Goal: Task Accomplishment & Management: Use online tool/utility

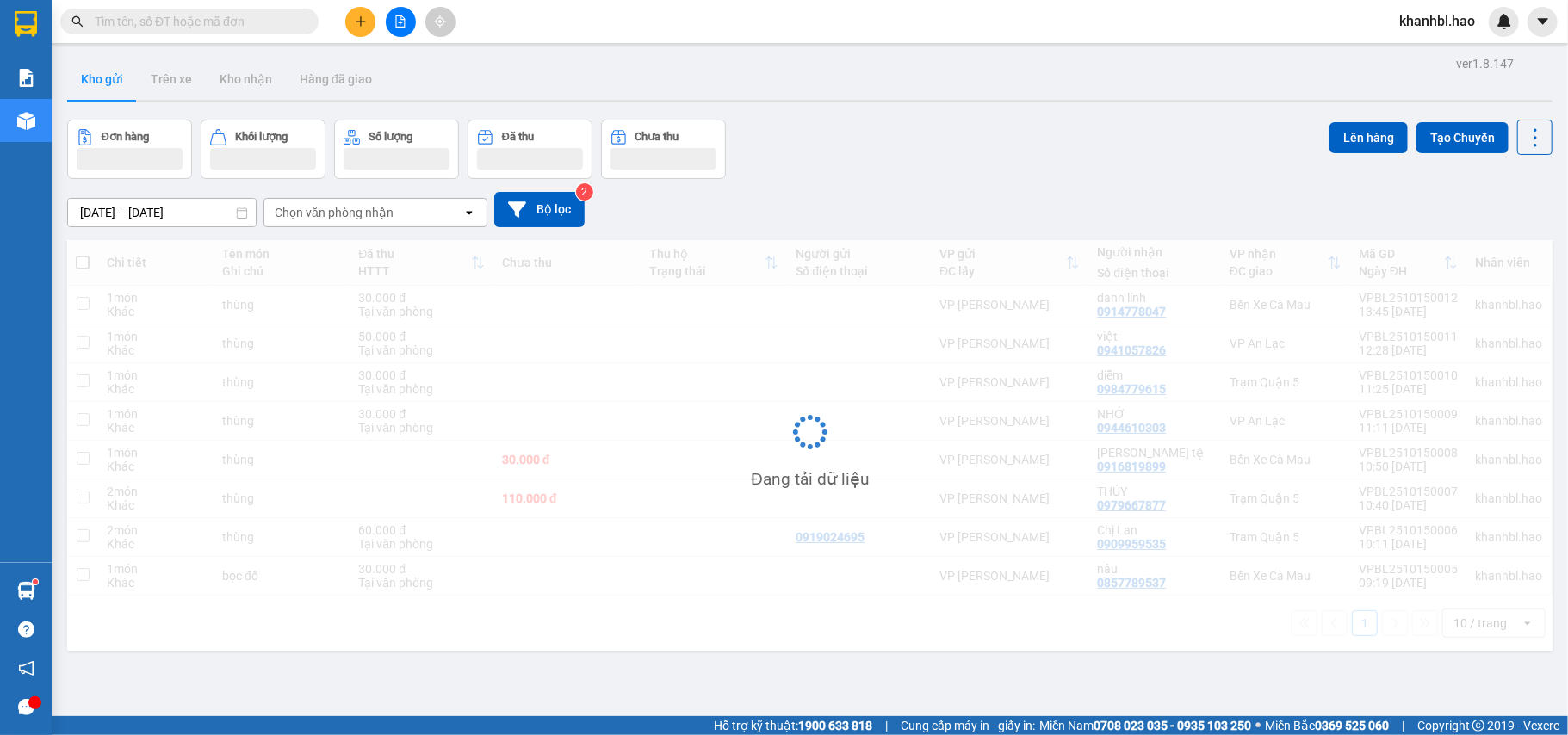
click at [88, 74] on button "Kho gửi" at bounding box center [102, 79] width 69 height 42
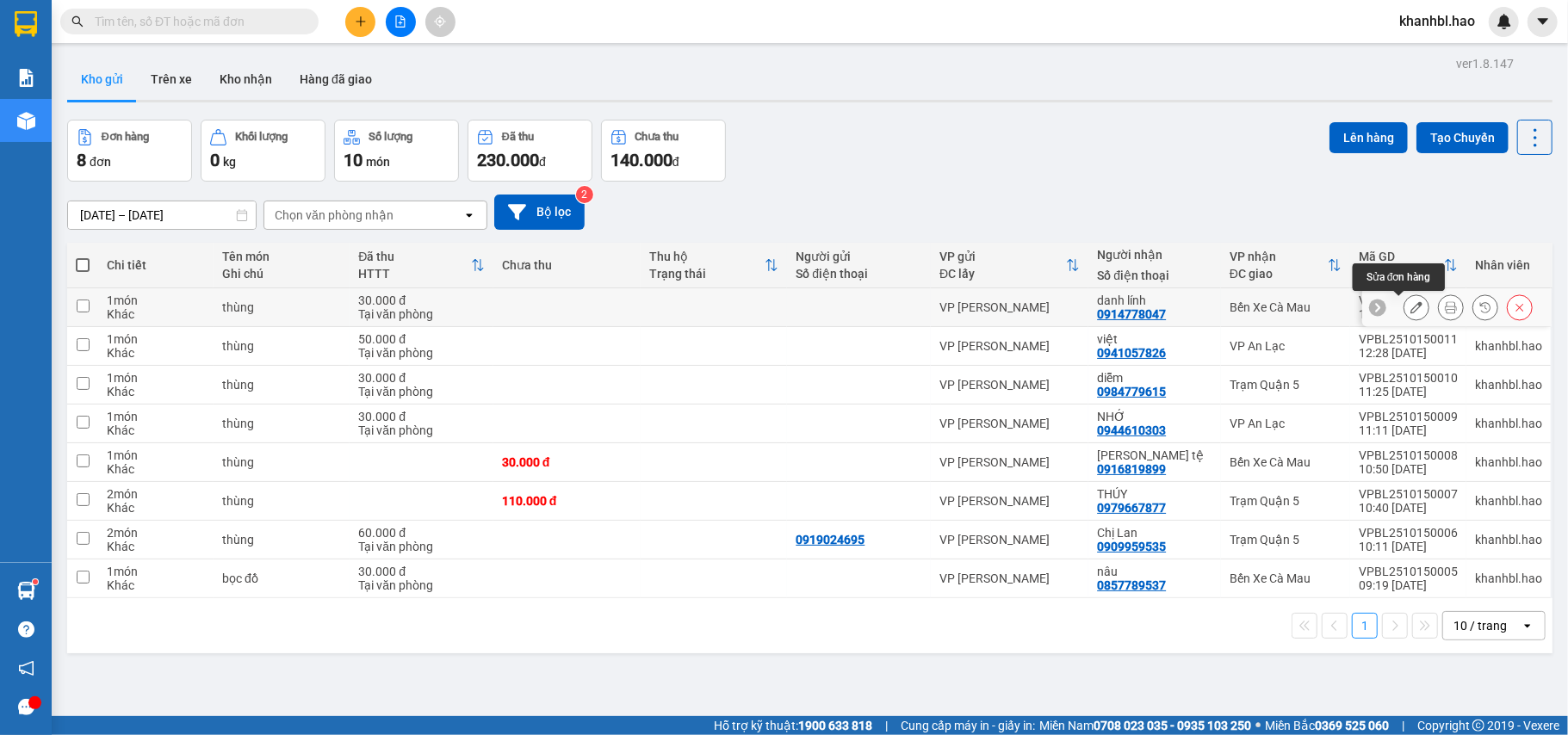
click at [1410, 311] on icon at bounding box center [1416, 307] width 12 height 12
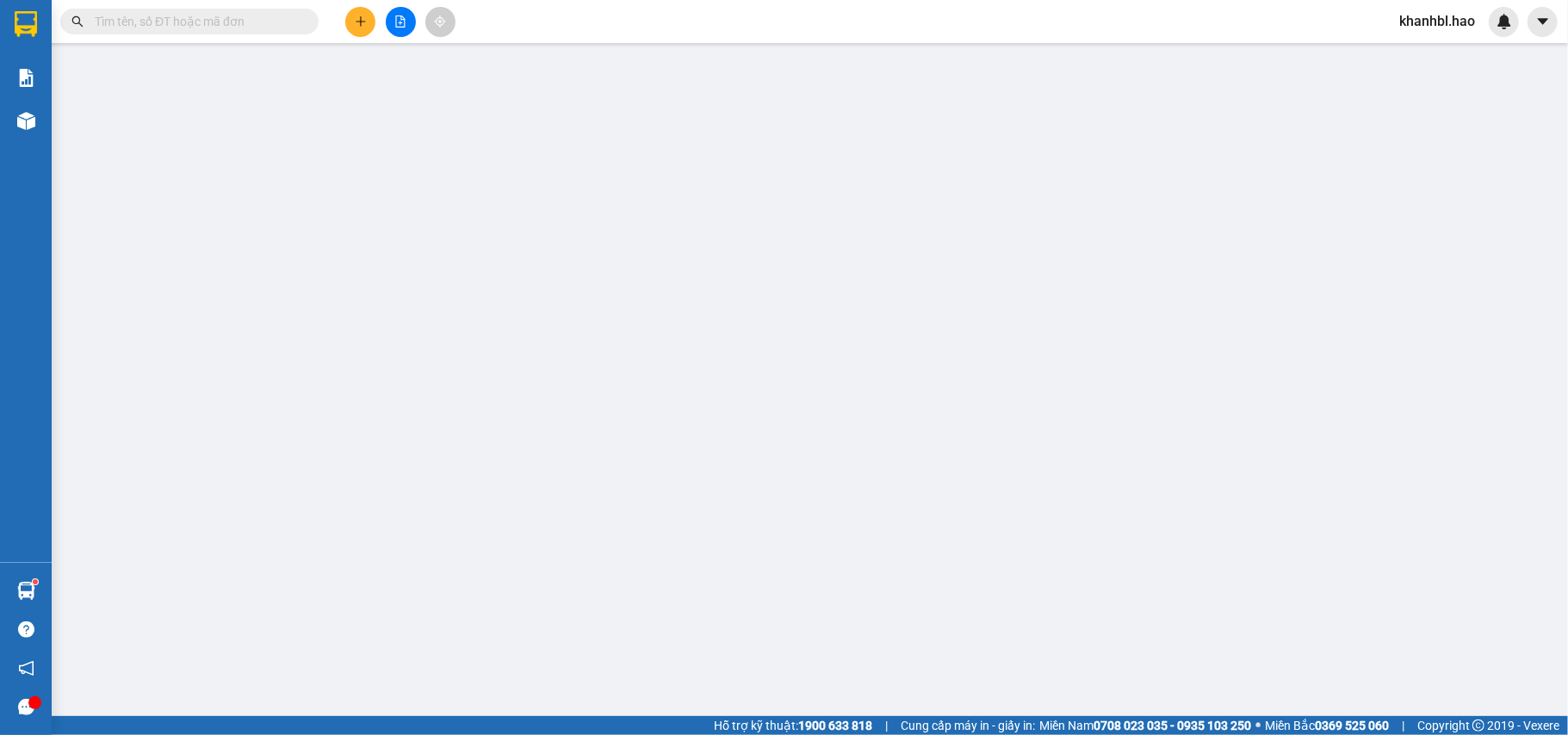
type input "0914778047"
type input "danh lính"
type input "30.000"
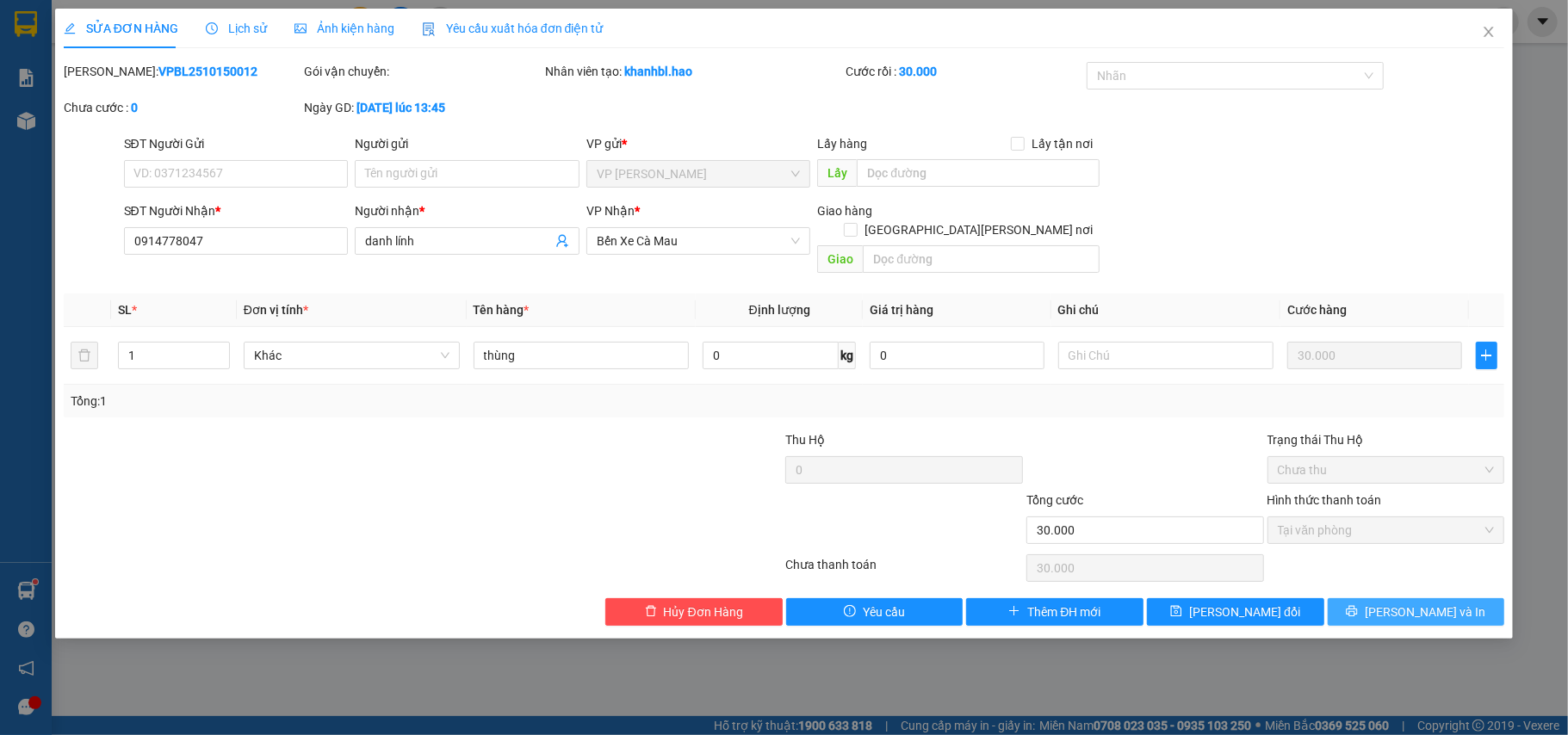
drag, startPoint x: 1436, startPoint y: 600, endPoint x: 1308, endPoint y: 555, distance: 135.7
click at [1436, 602] on span "[PERSON_NAME] và In" at bounding box center [1425, 611] width 121 height 19
type input "0"
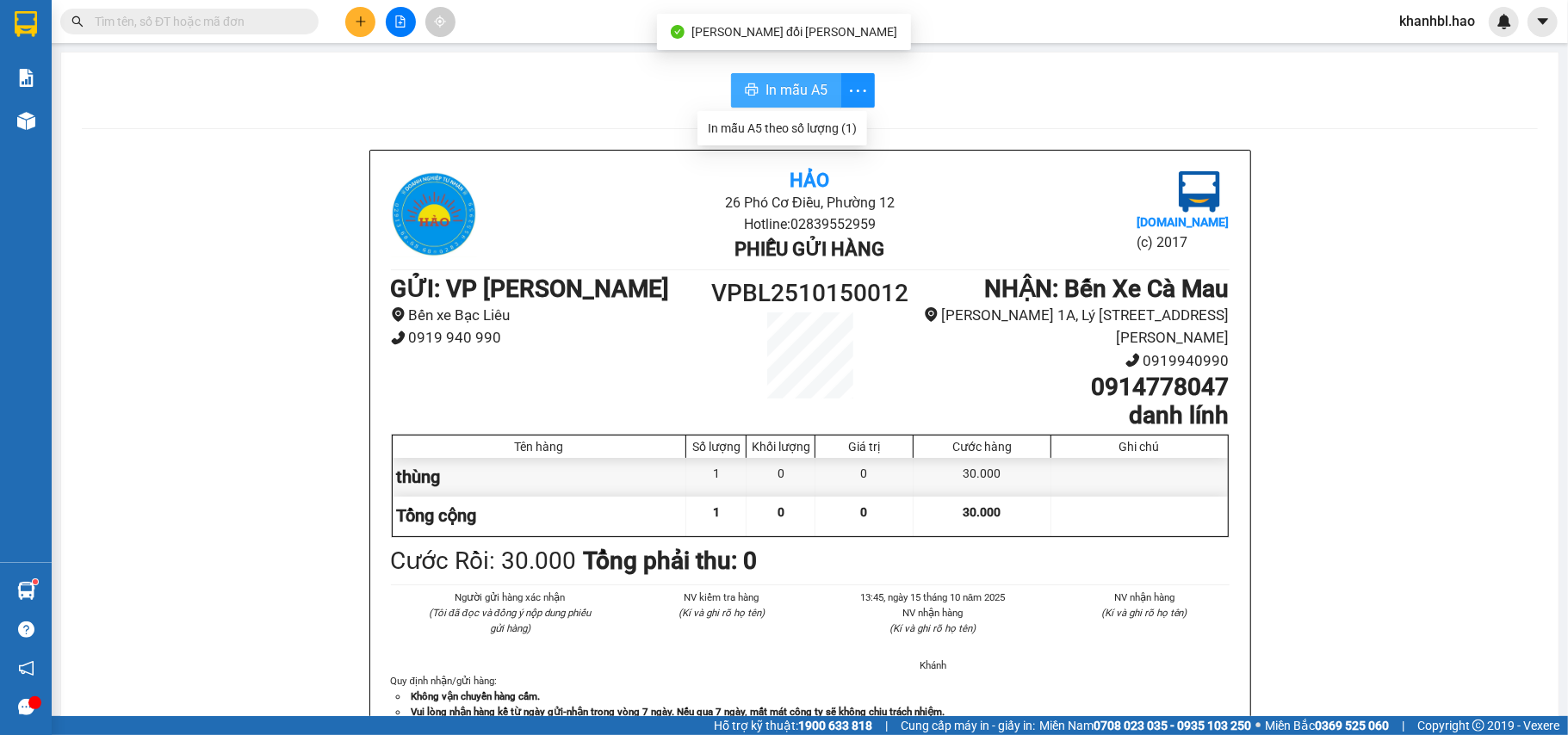
click at [825, 90] on button "In mẫu A5" at bounding box center [786, 90] width 110 height 35
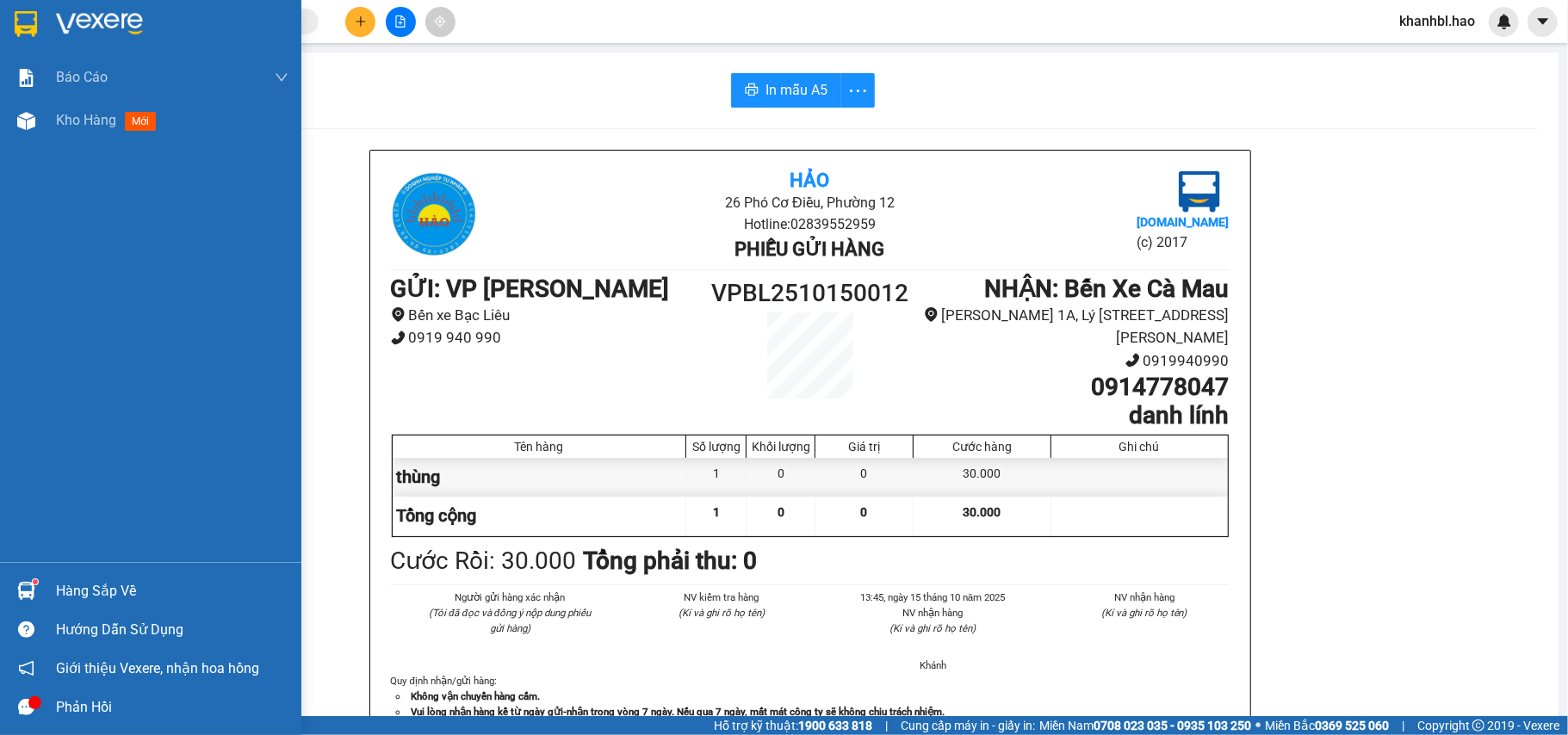
click at [22, 28] on img at bounding box center [26, 24] width 23 height 26
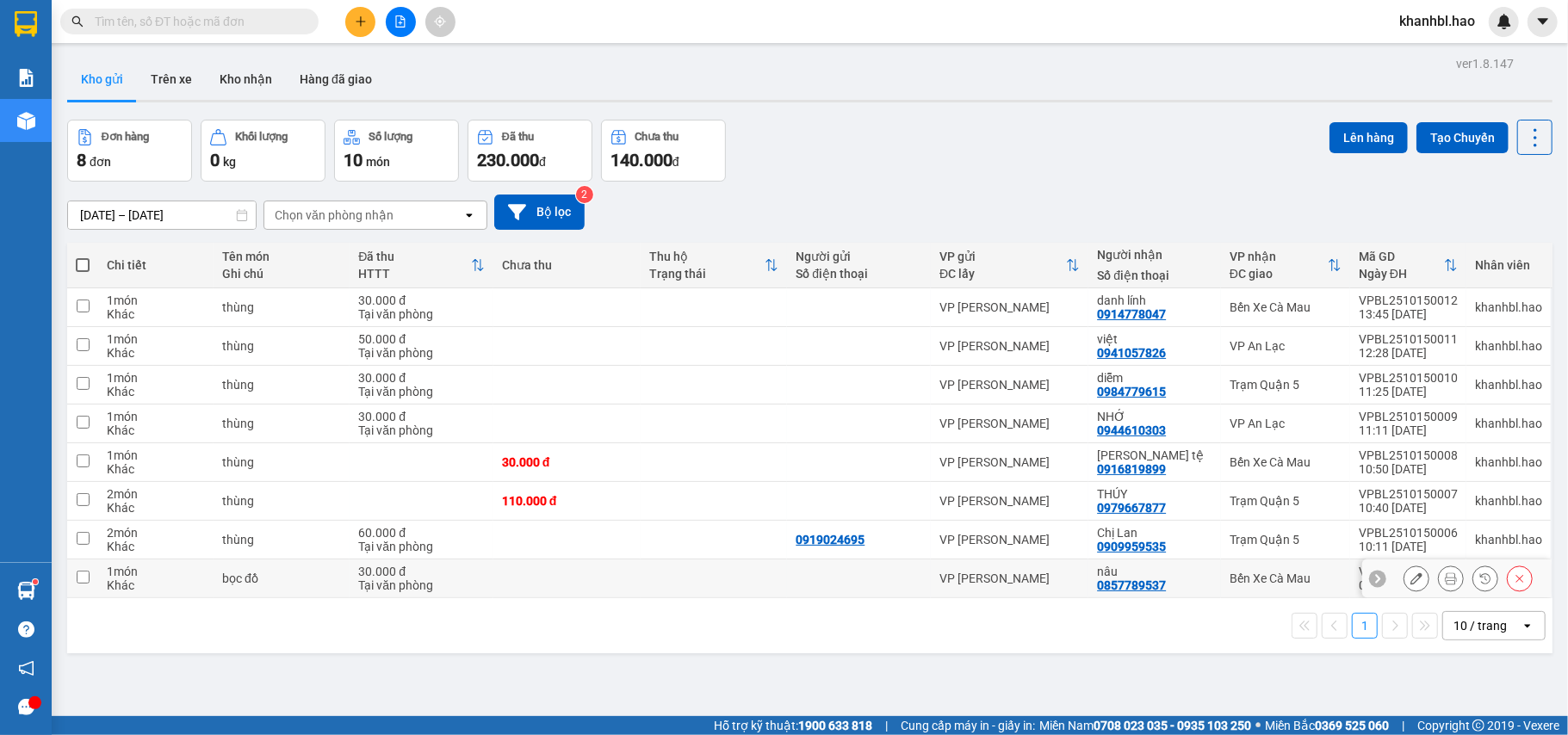
click at [81, 578] on input "checkbox" at bounding box center [82, 577] width 13 height 13
checkbox input "true"
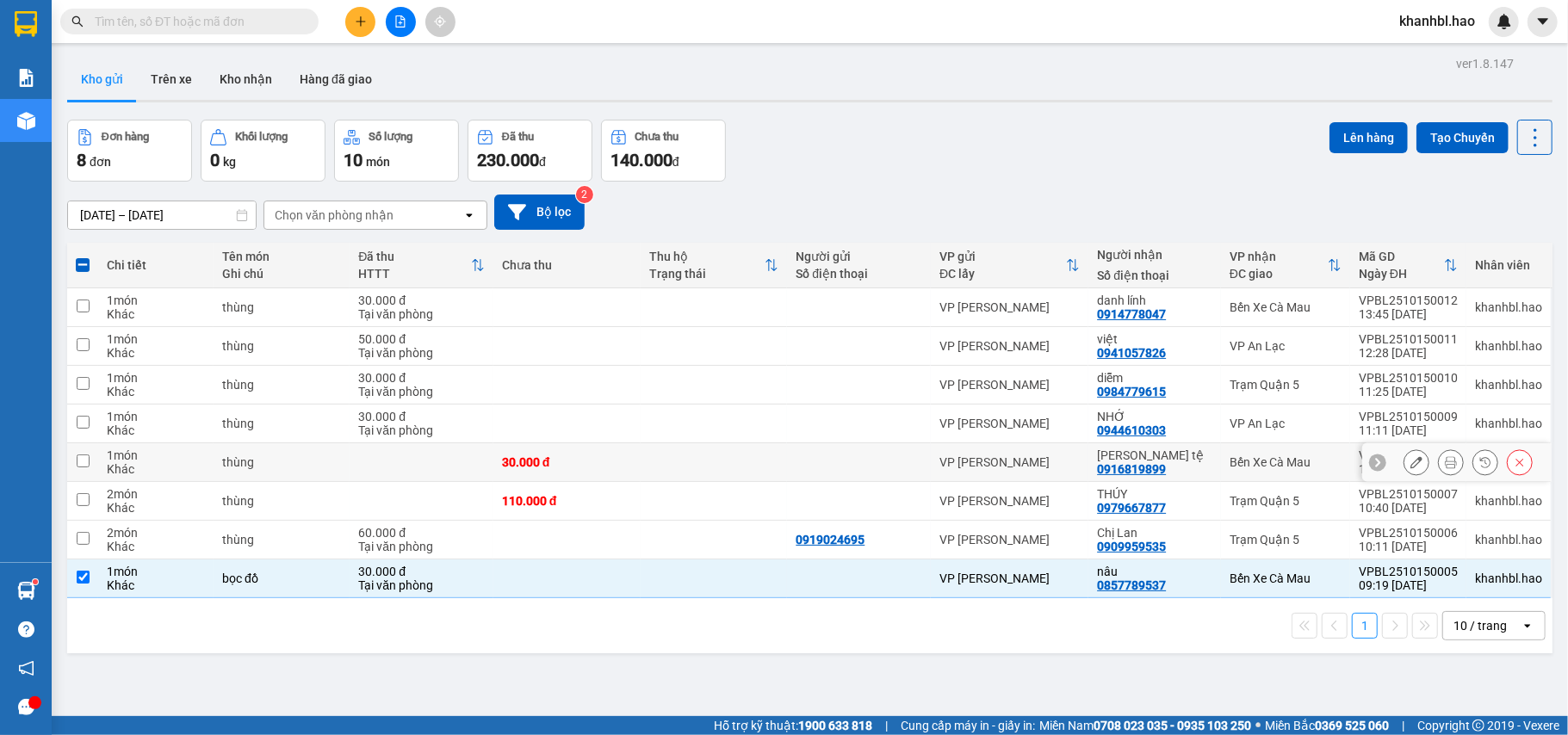
click at [76, 462] on input "checkbox" at bounding box center [82, 461] width 13 height 13
checkbox input "true"
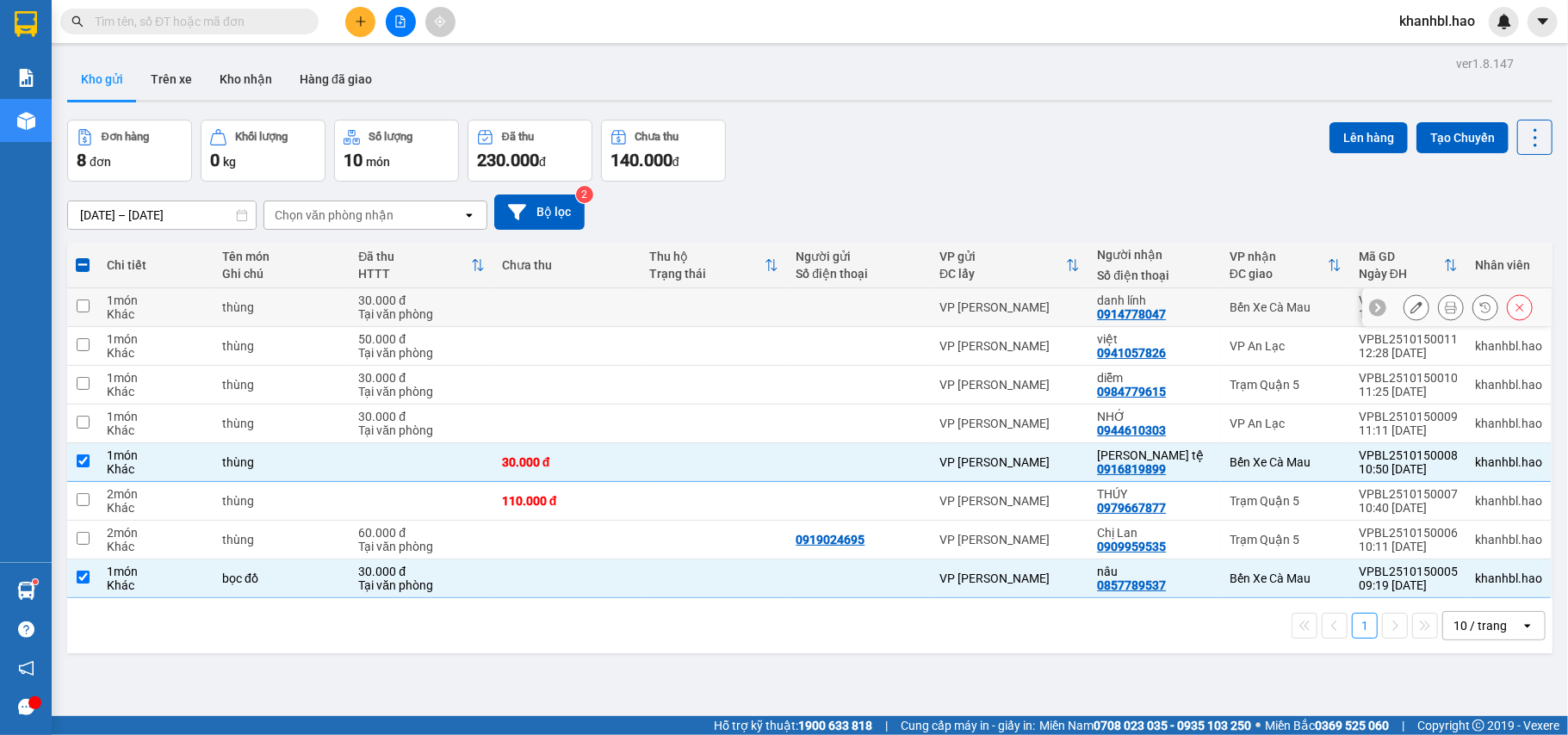
click at [81, 304] on input "checkbox" at bounding box center [82, 305] width 13 height 13
checkbox input "true"
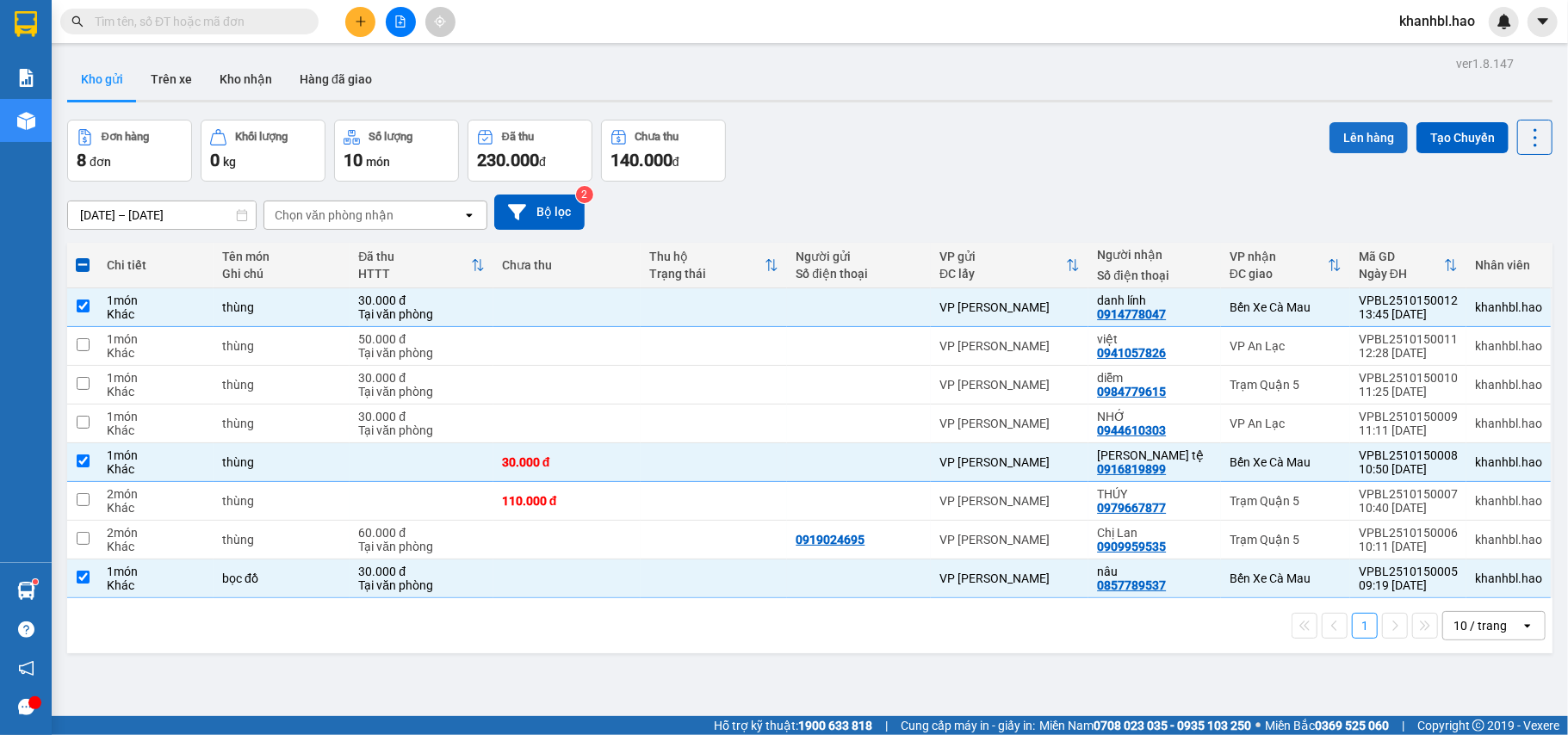
click at [1357, 133] on button "Lên hàng" at bounding box center [1368, 137] width 78 height 31
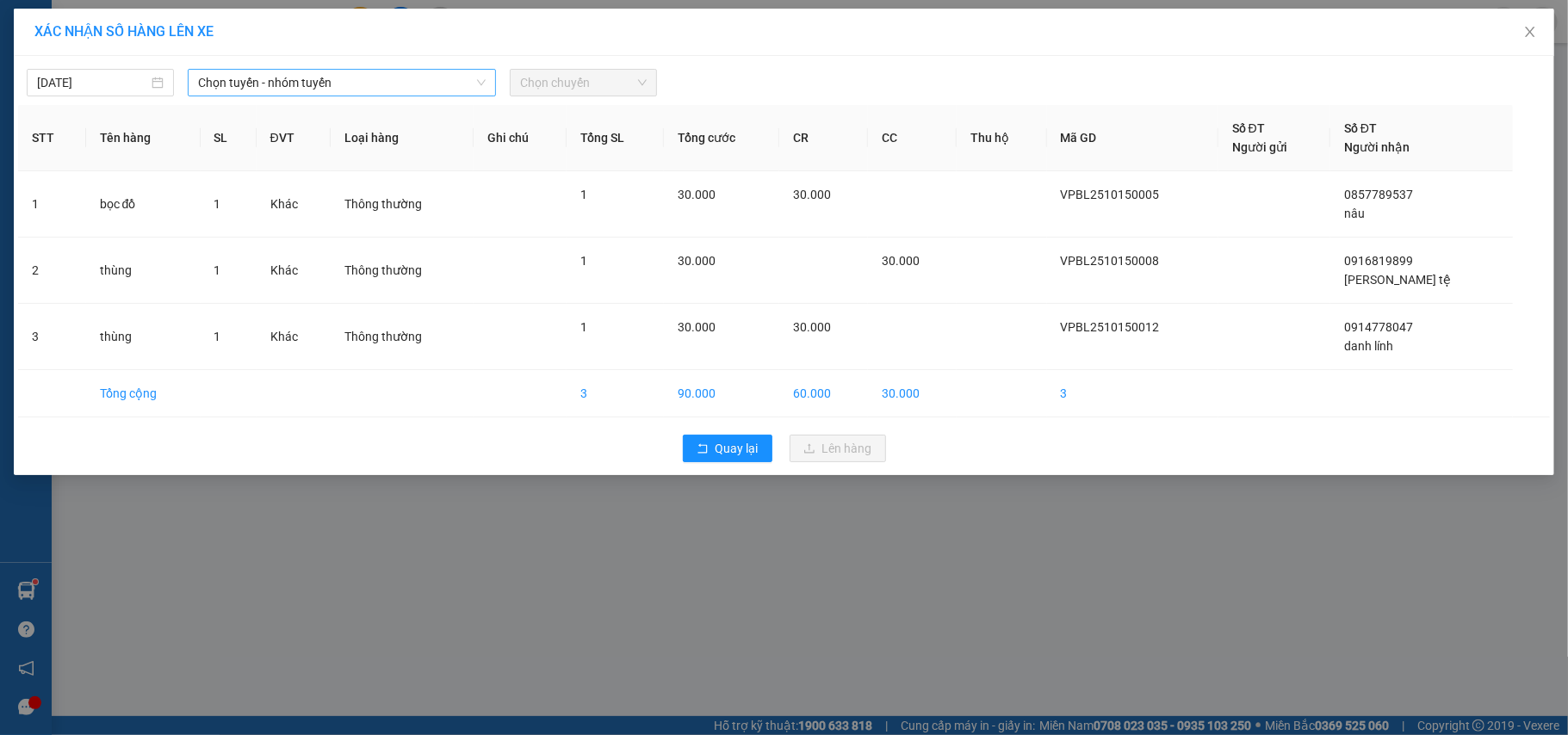
click at [311, 82] on span "Chọn tuyến - nhóm tuyến" at bounding box center [342, 82] width 287 height 26
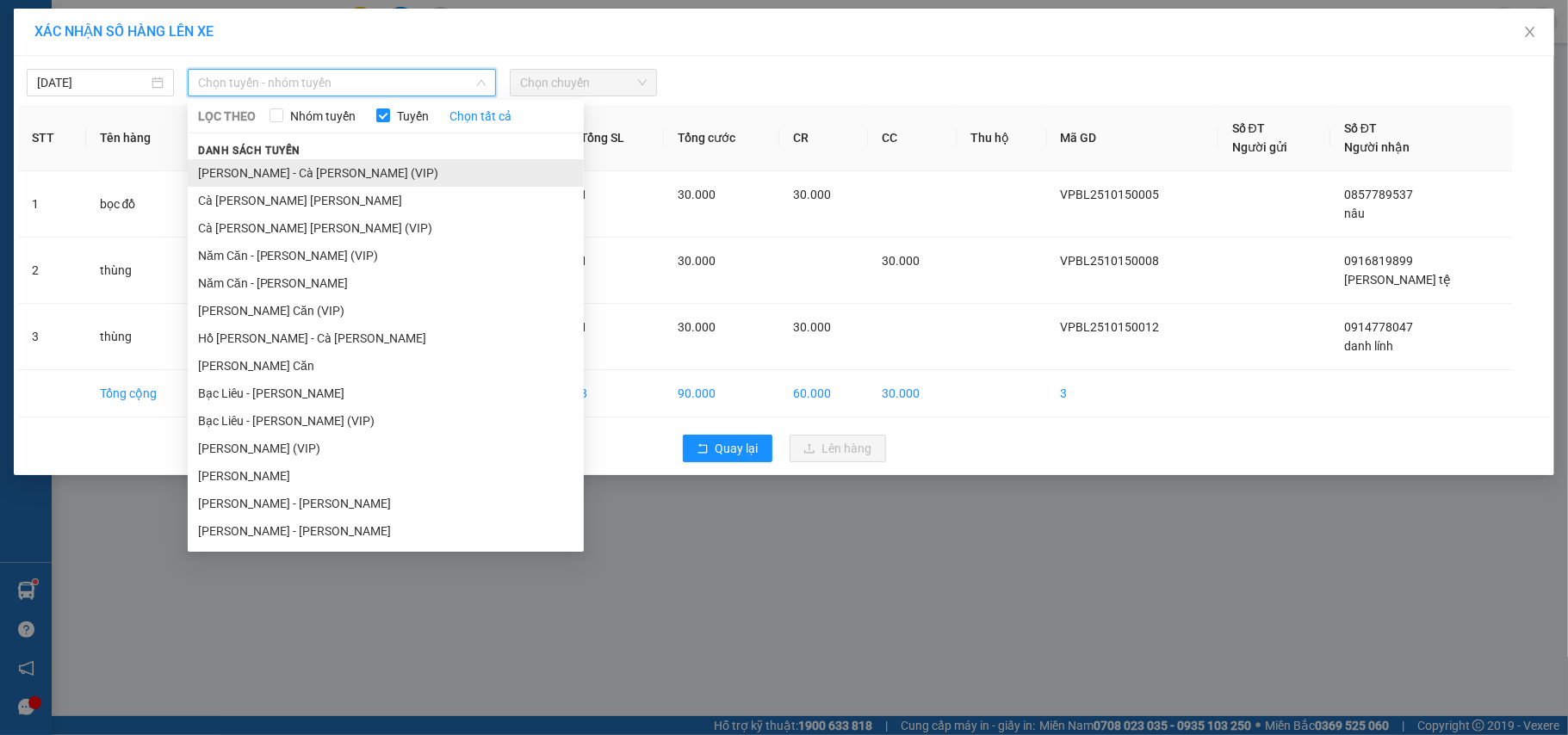
click at [245, 162] on li "[PERSON_NAME] - Cà [PERSON_NAME] (VIP)" at bounding box center [386, 173] width 396 height 28
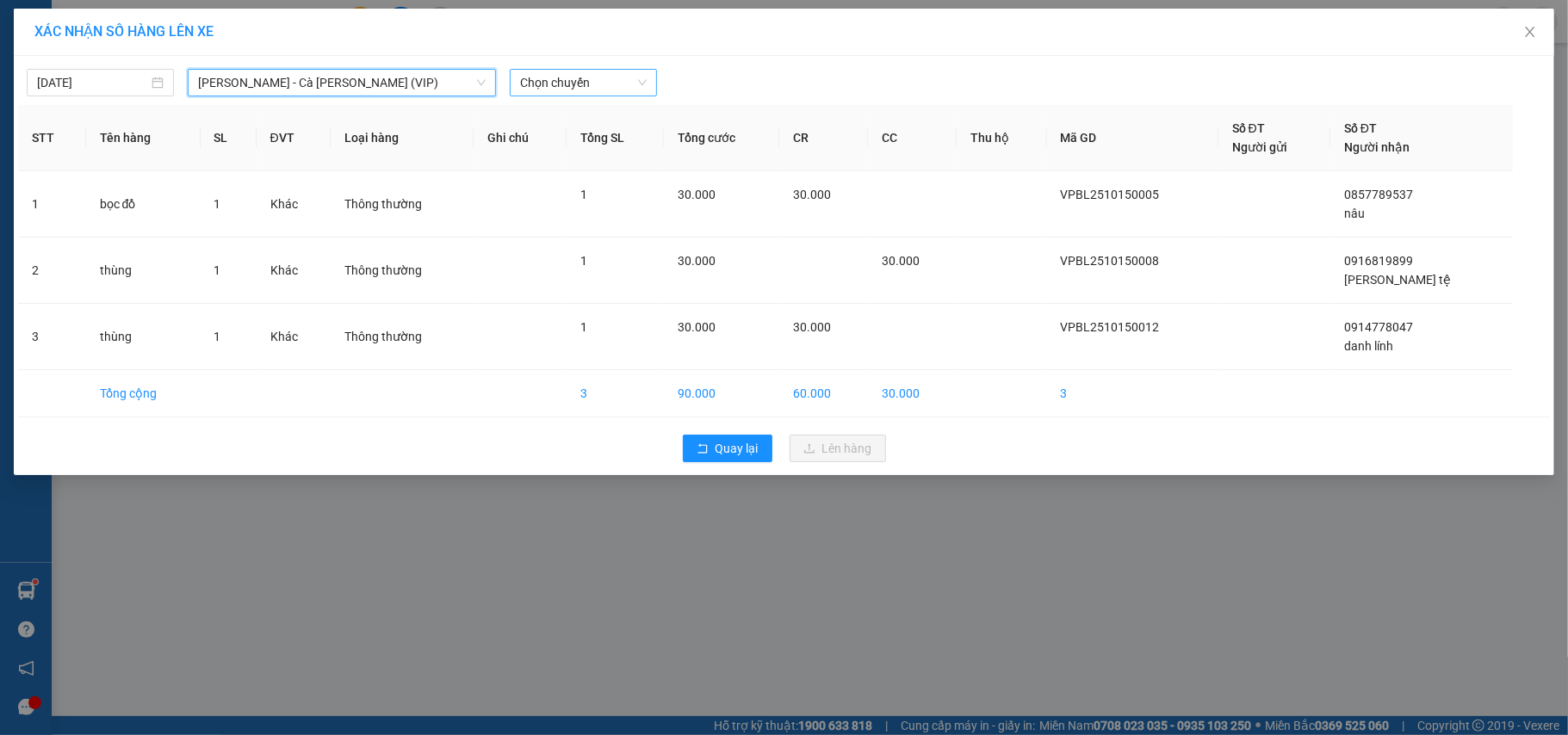
click at [594, 79] on span "Chọn chuyến" at bounding box center [584, 82] width 127 height 26
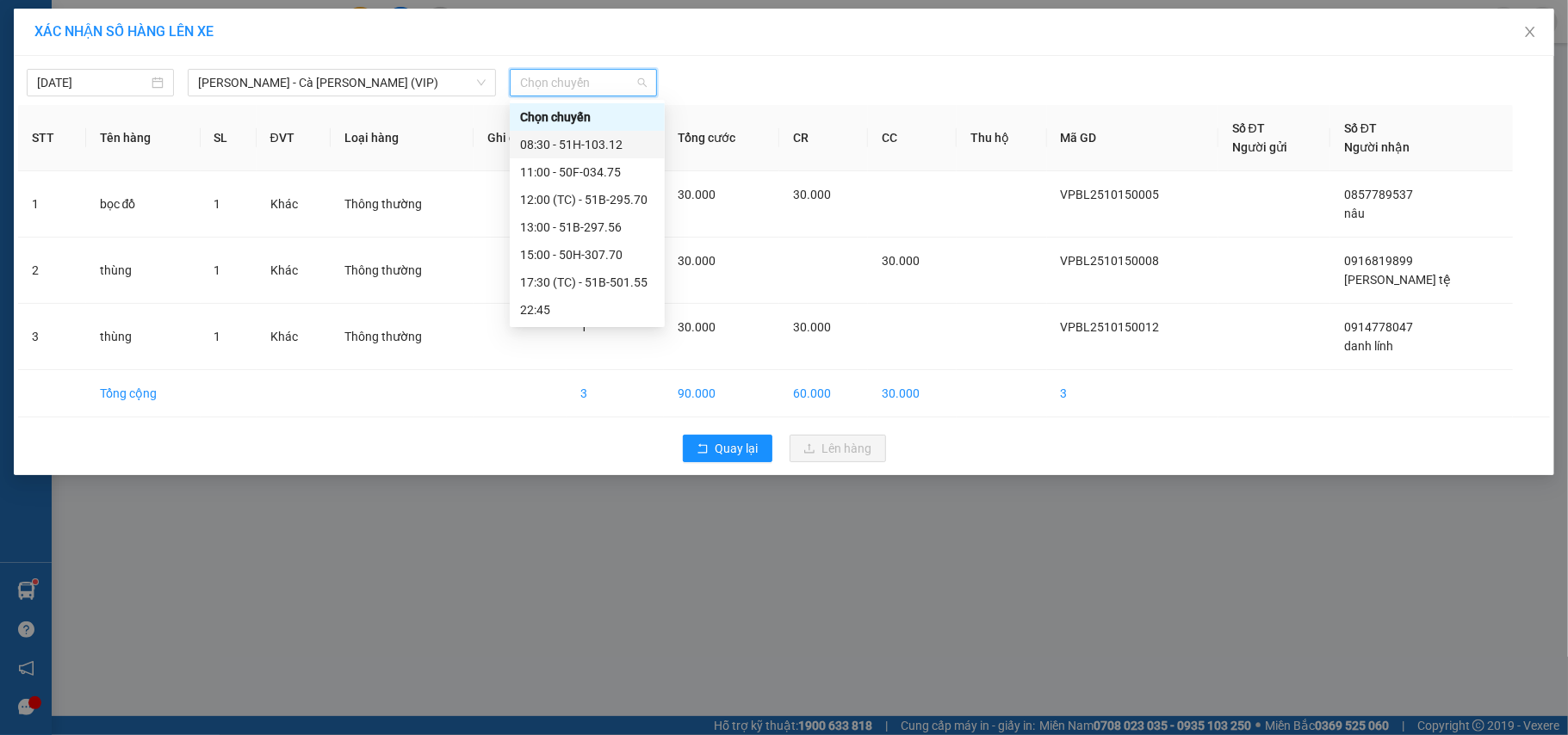
click at [601, 142] on div "08:30 - 51H-103.12" at bounding box center [588, 144] width 135 height 19
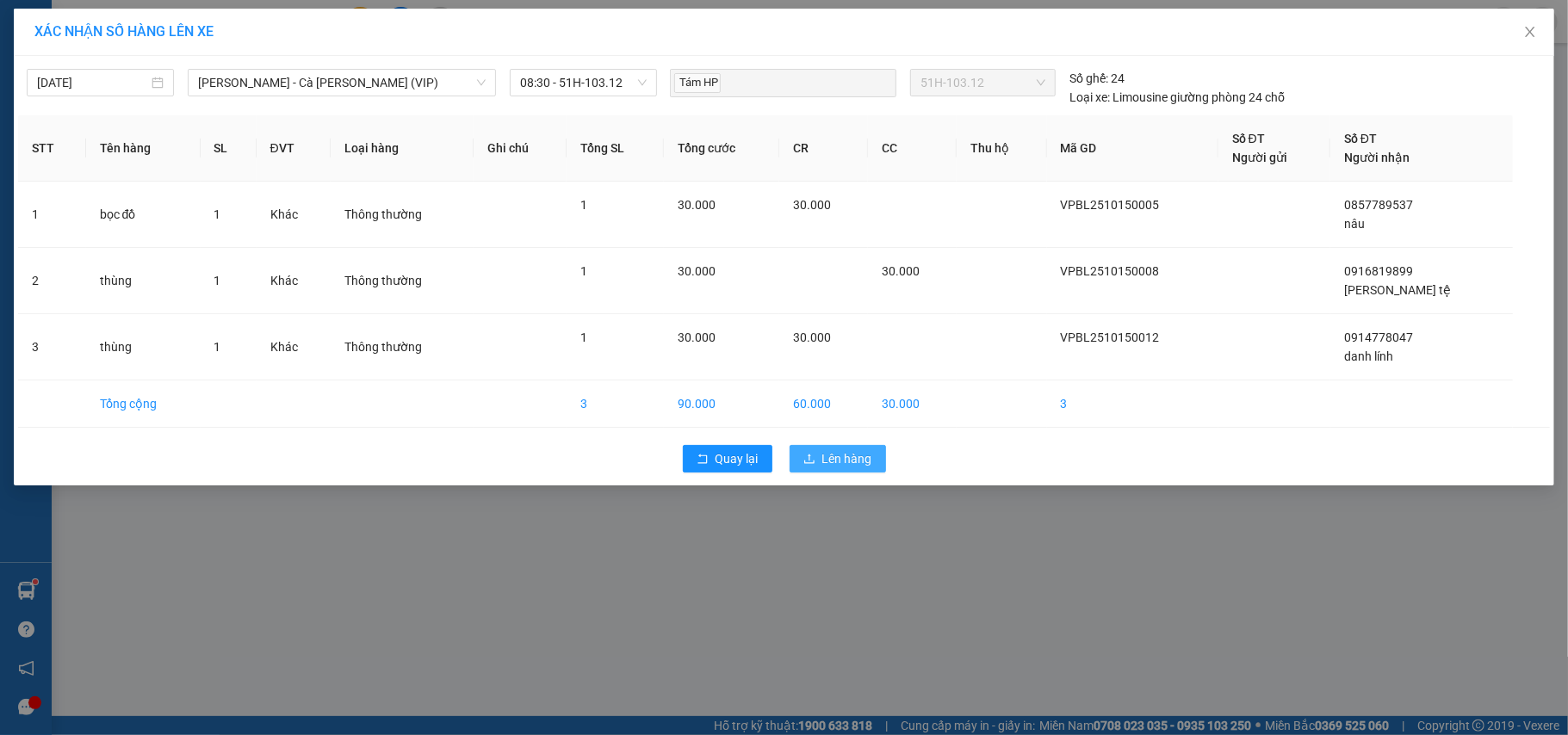
click at [832, 472] on button "Lên hàng" at bounding box center [838, 459] width 96 height 28
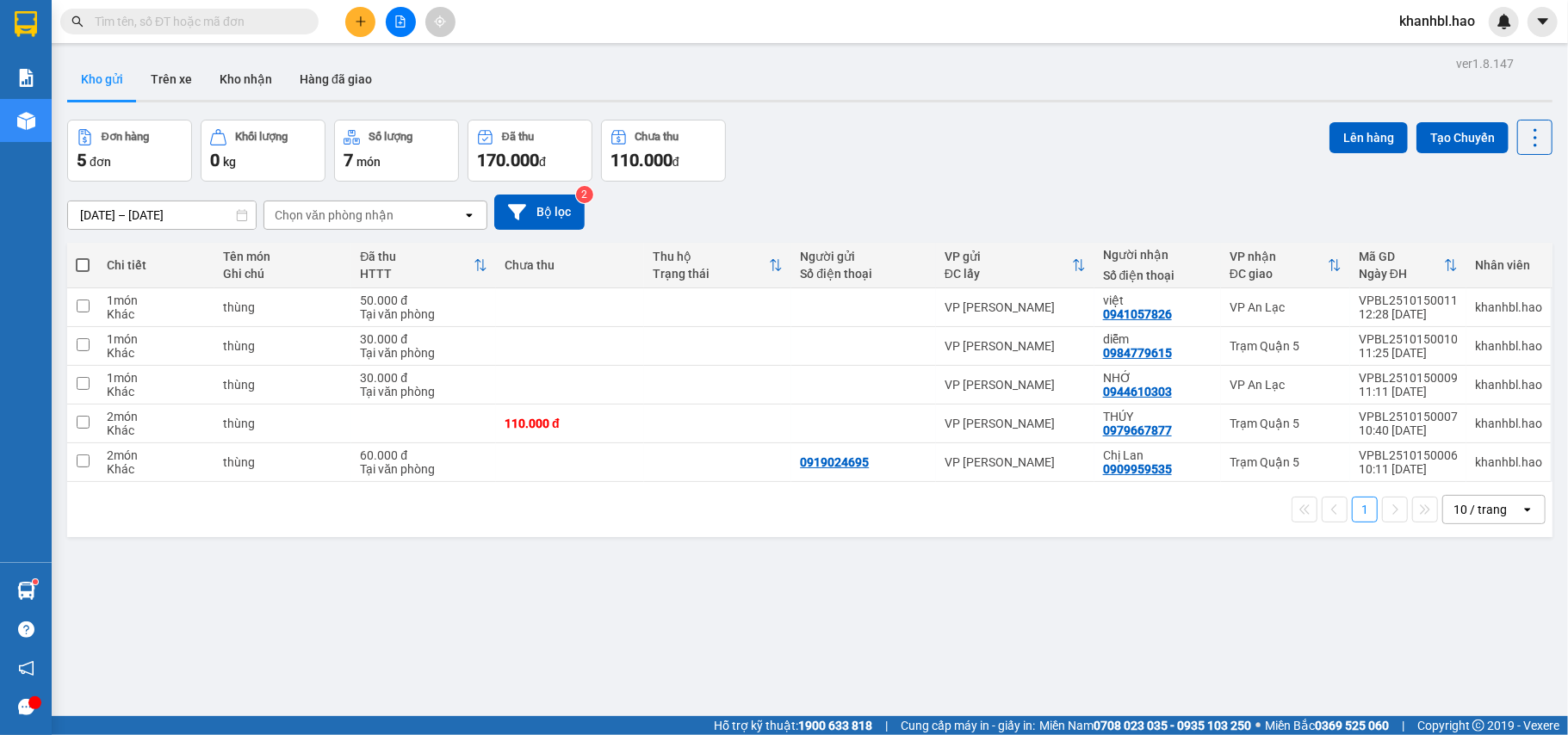
click at [81, 263] on span at bounding box center [82, 265] width 14 height 14
click at [82, 257] on input "checkbox" at bounding box center [82, 257] width 0 height 0
checkbox input "true"
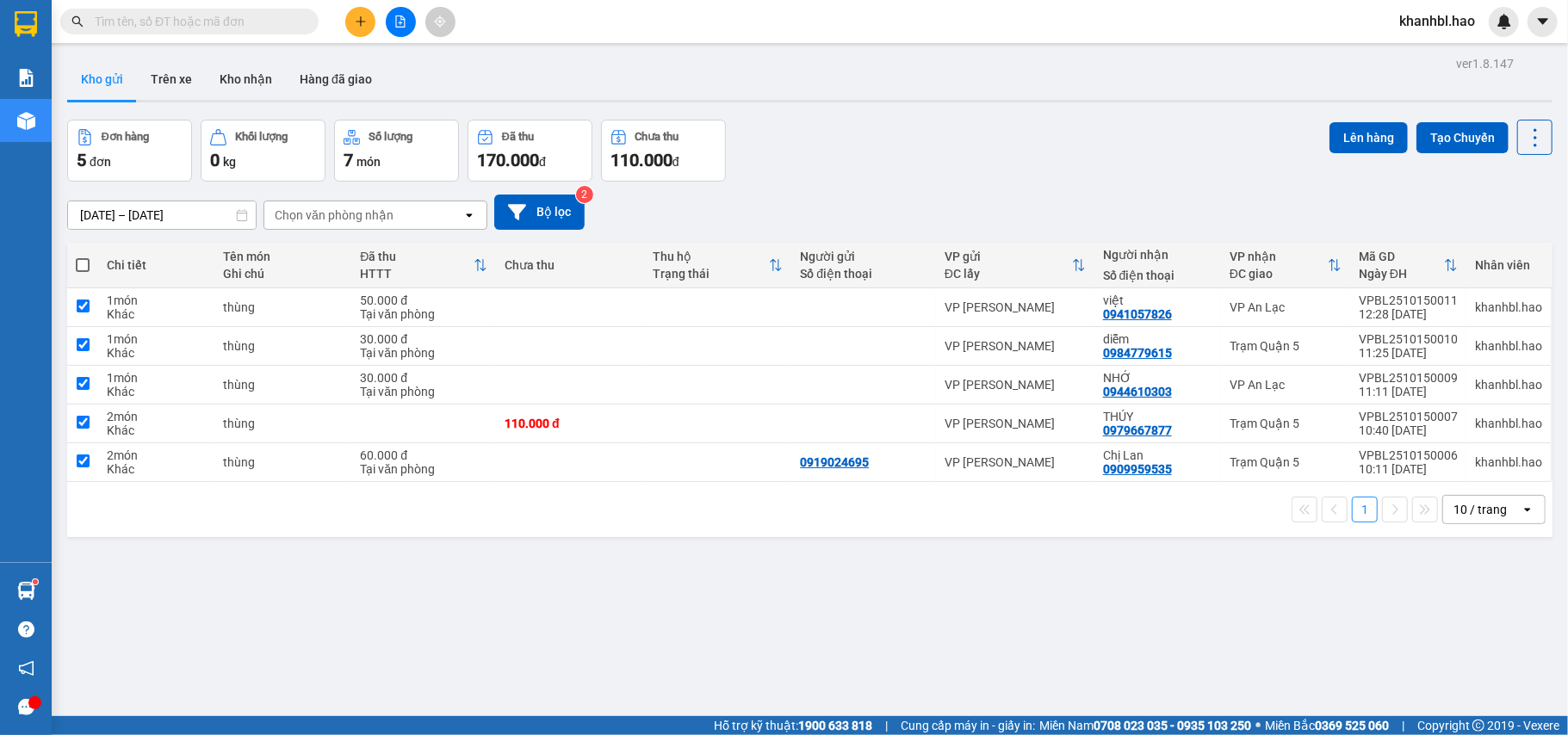
checkbox input "true"
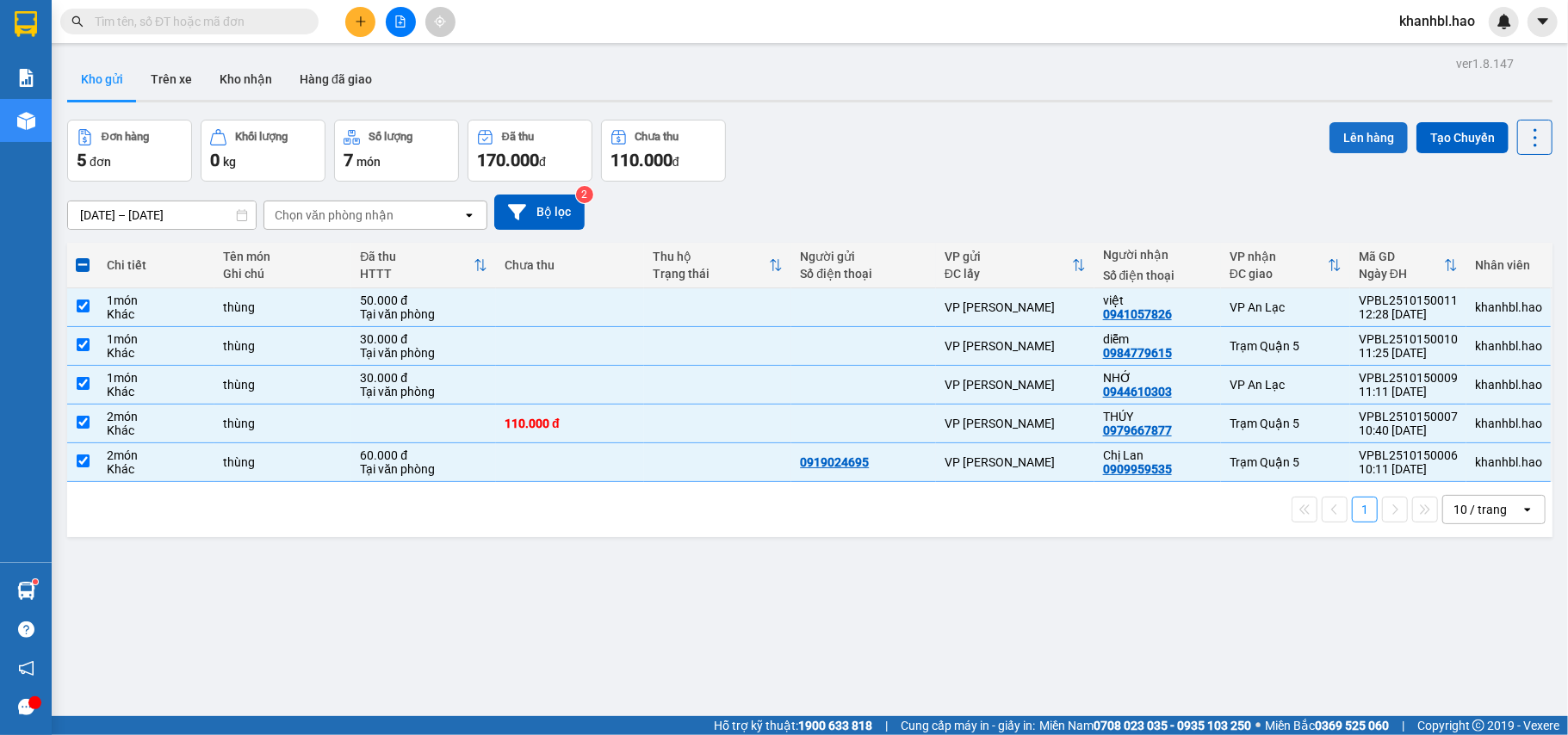
click at [1361, 141] on button "Lên hàng" at bounding box center [1368, 137] width 78 height 31
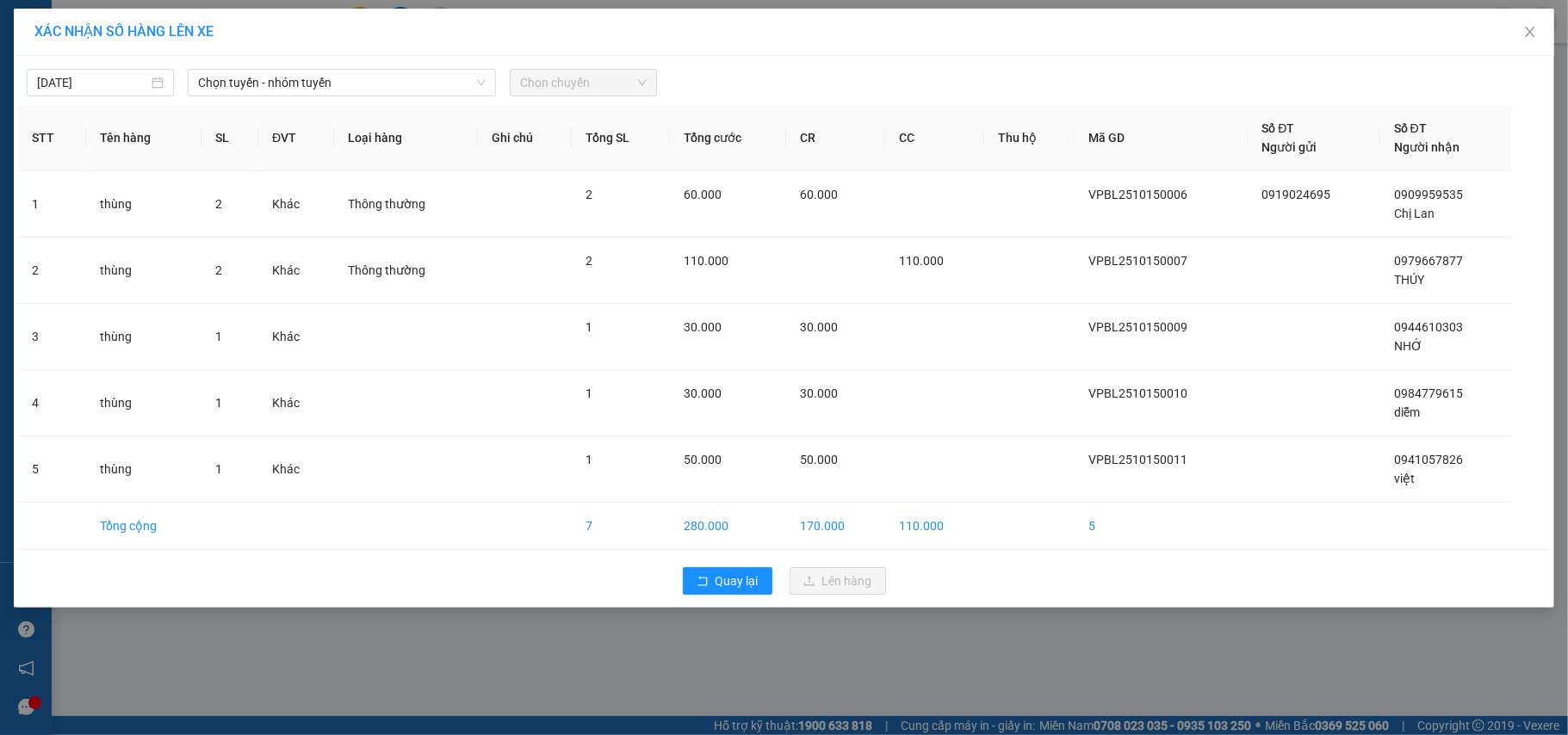
drag, startPoint x: 325, startPoint y: 69, endPoint x: 303, endPoint y: 65, distance: 22.4
click at [324, 68] on div "Chọn tuyến - nhóm tuyến" at bounding box center [341, 82] width 308 height 28
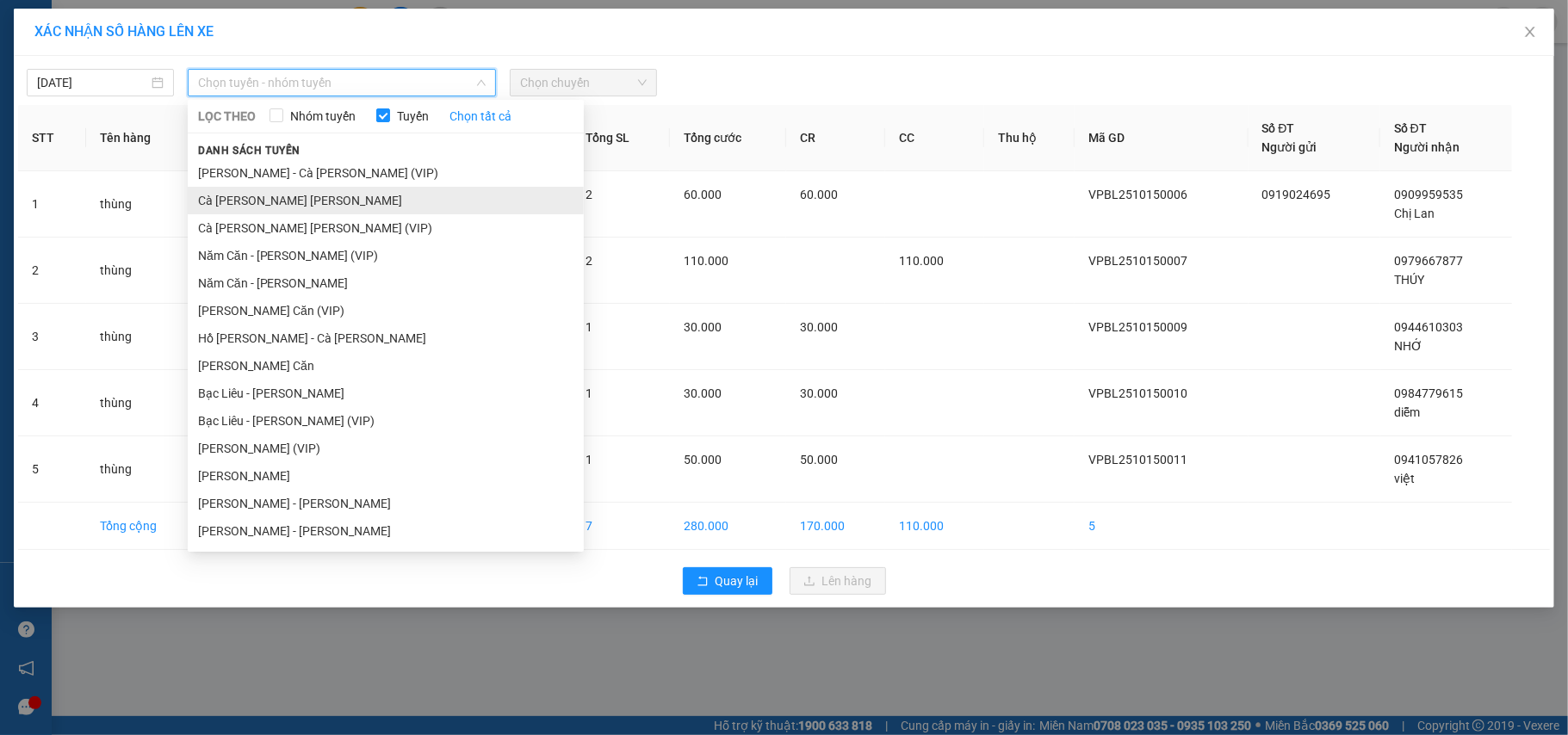
click at [246, 200] on li "Cà [PERSON_NAME] [PERSON_NAME]" at bounding box center [386, 201] width 396 height 28
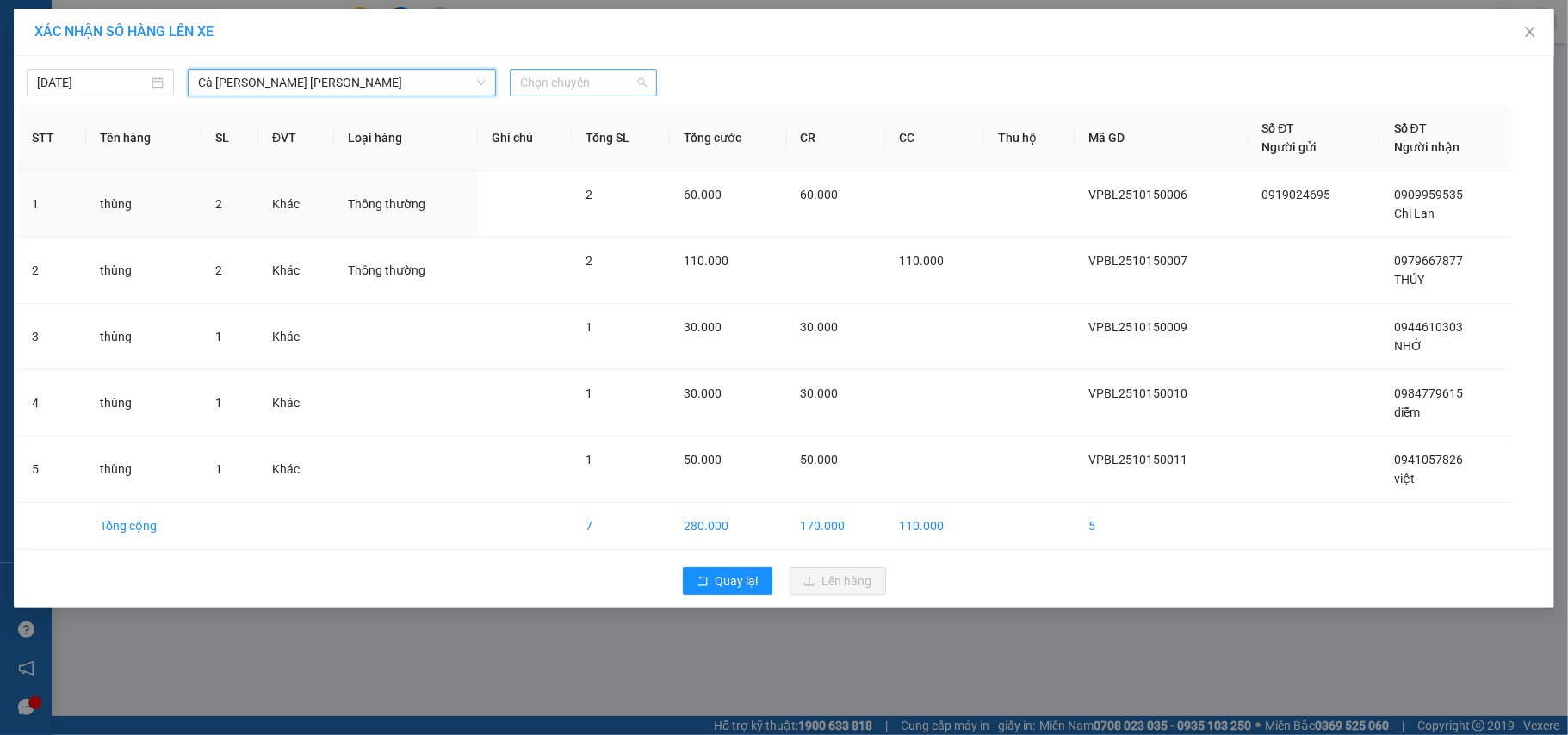
click at [589, 76] on span "Chọn chuyến" at bounding box center [584, 82] width 127 height 26
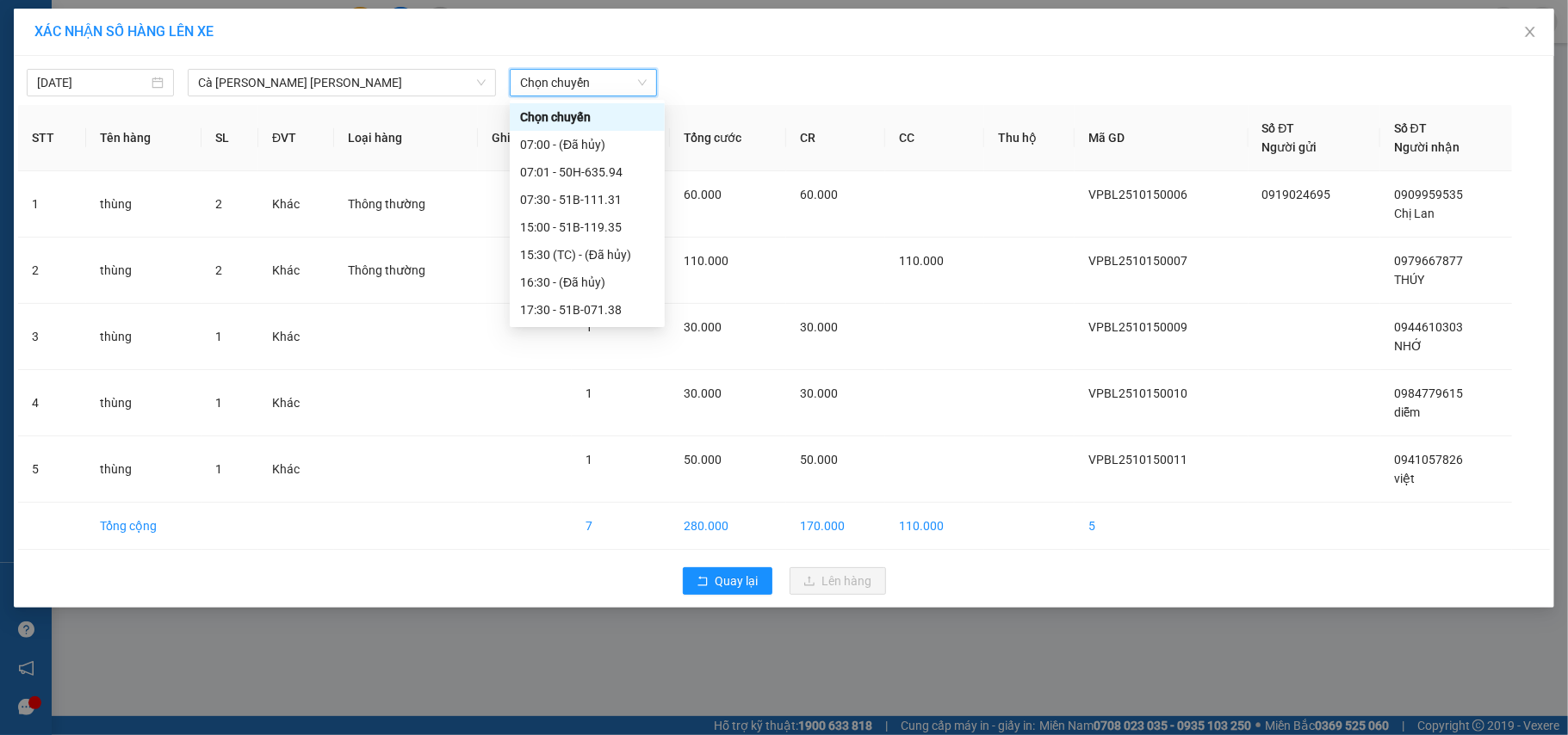
click at [582, 84] on span "Chọn chuyến" at bounding box center [584, 82] width 127 height 26
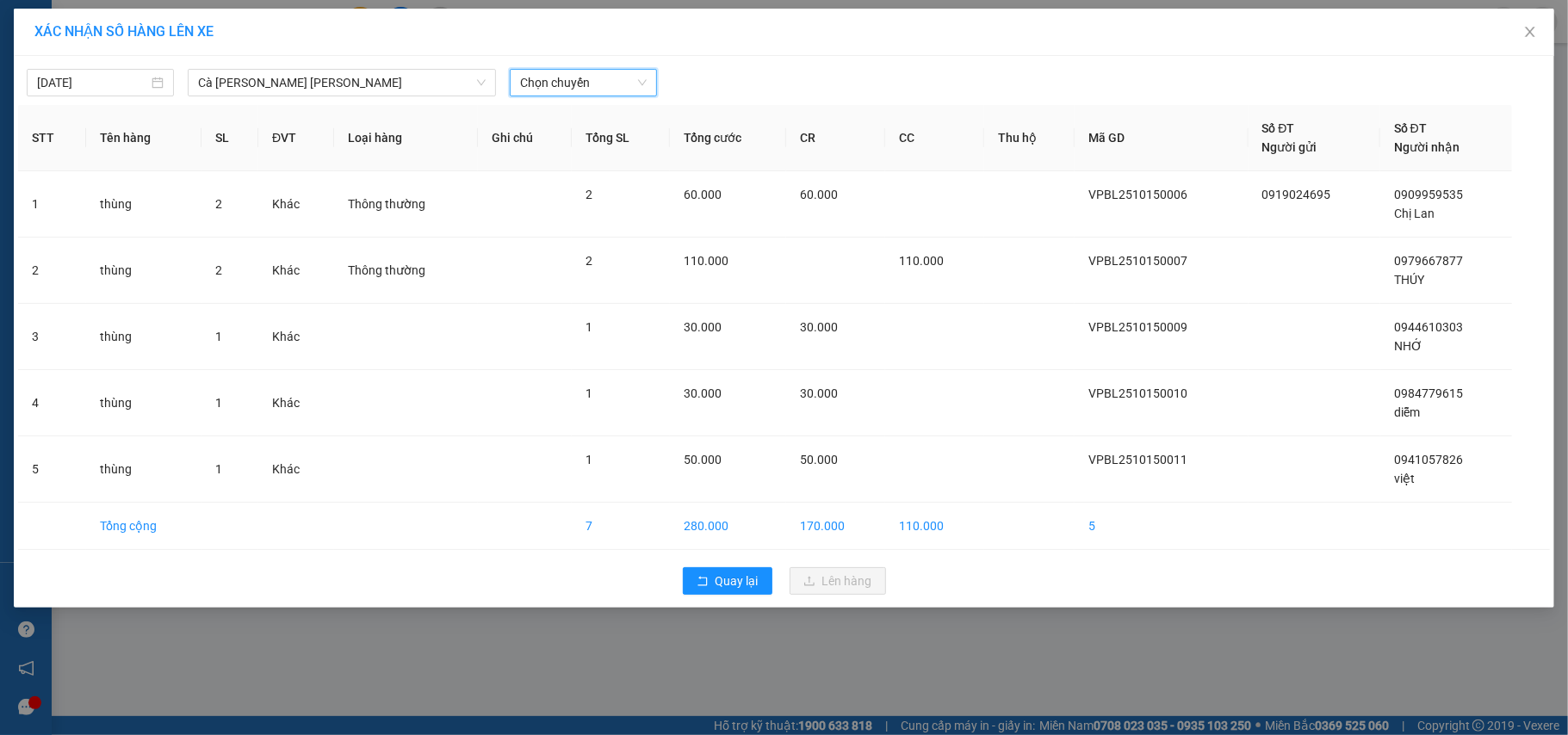
click at [591, 76] on span "Chọn chuyến" at bounding box center [584, 82] width 127 height 26
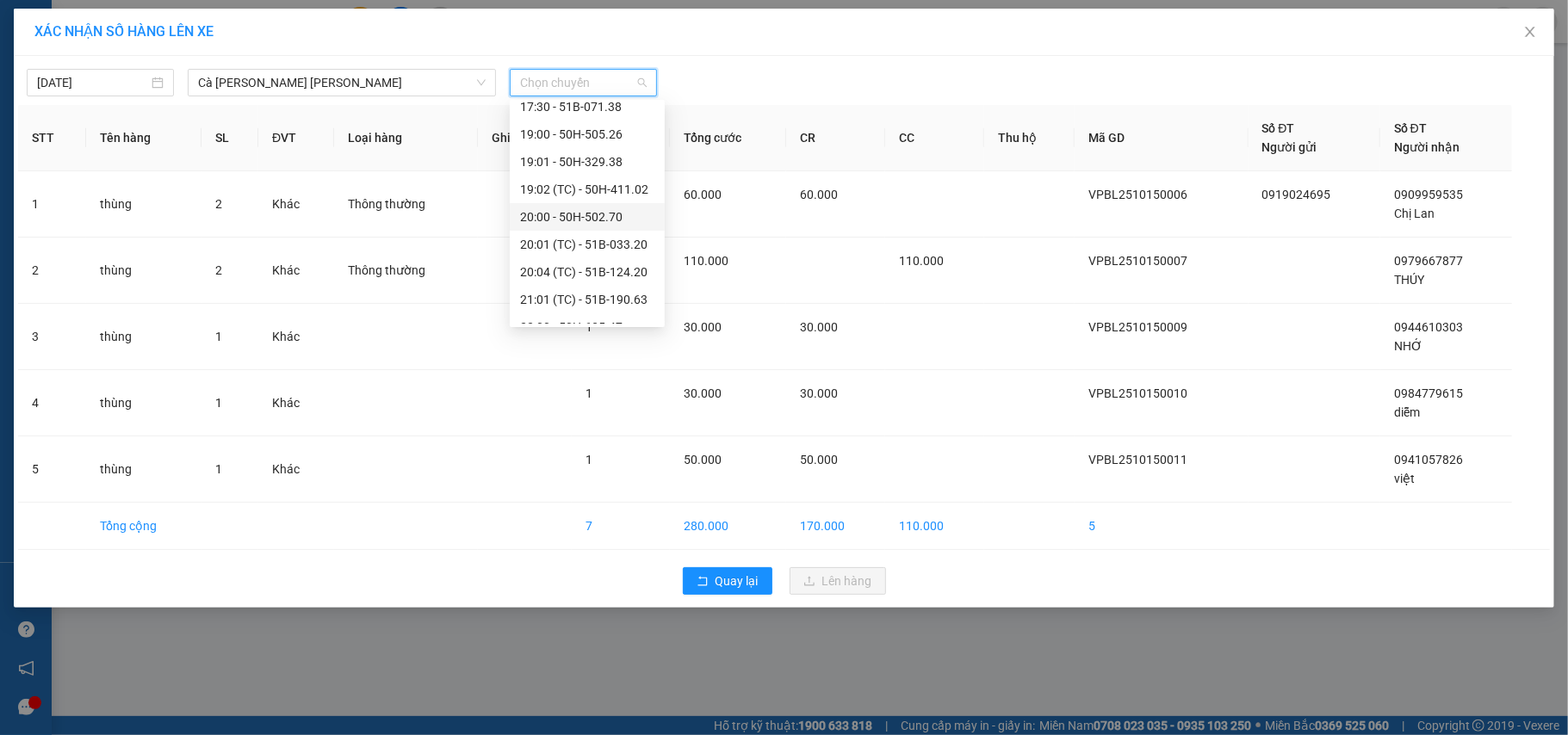
scroll to position [229, 0]
click at [614, 187] on div "20:00 - 50H-502.70" at bounding box center [588, 190] width 135 height 19
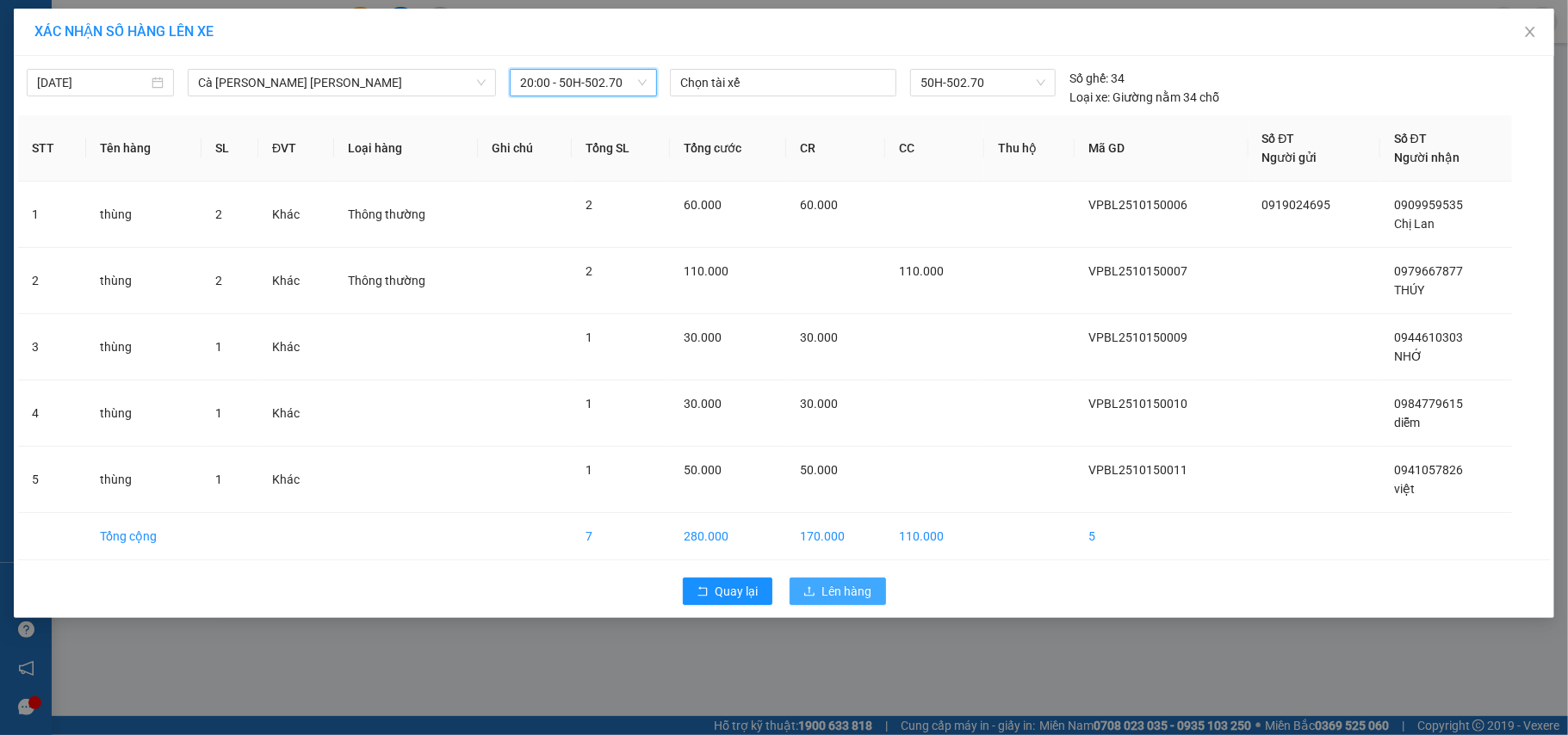
click at [854, 588] on span "Lên hàng" at bounding box center [847, 590] width 50 height 19
